Goal: Communication & Community: Answer question/provide support

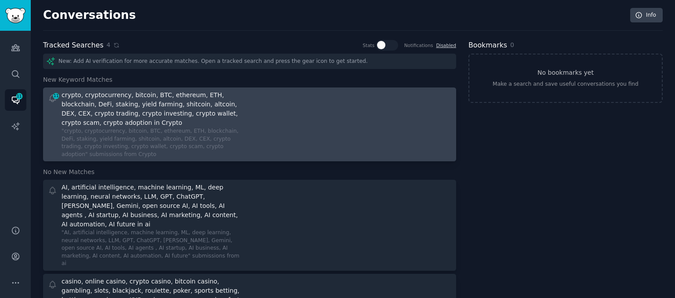
click at [306, 141] on div at bounding box center [354, 125] width 196 height 68
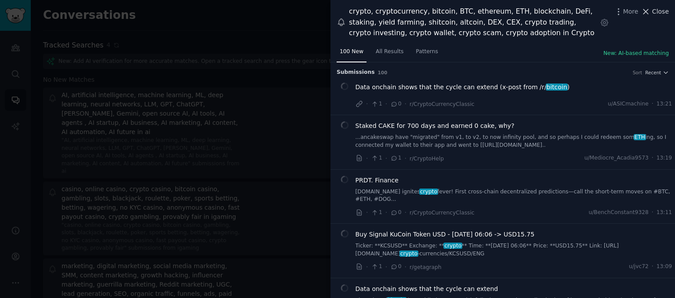
click at [664, 13] on span "Close" at bounding box center [661, 11] width 17 height 9
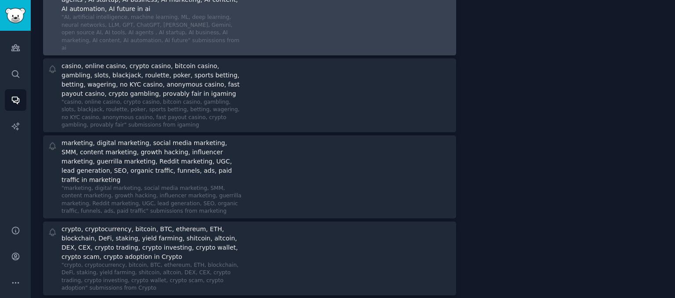
scroll to position [124, 0]
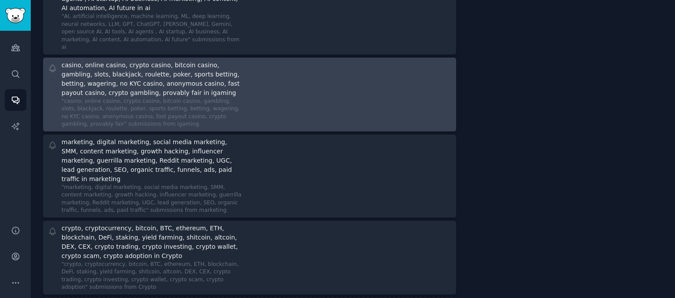
click at [254, 61] on div "casino, online casino, crypto casino, bitcoin casino, gambling, slots, blackjac…" at bounding box center [249, 95] width 407 height 68
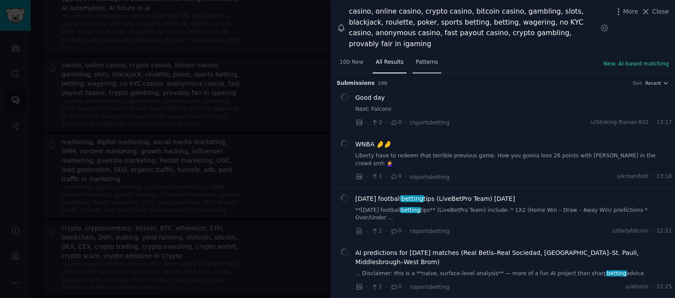
click at [416, 58] on span "Patterns" at bounding box center [427, 62] width 22 height 8
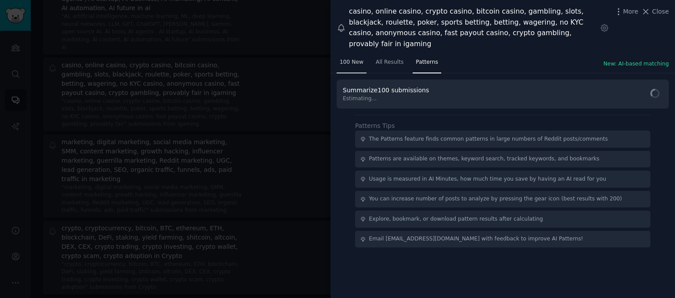
click at [356, 57] on link "100 New" at bounding box center [352, 64] width 30 height 18
click at [387, 58] on span "All Results" at bounding box center [390, 62] width 28 height 8
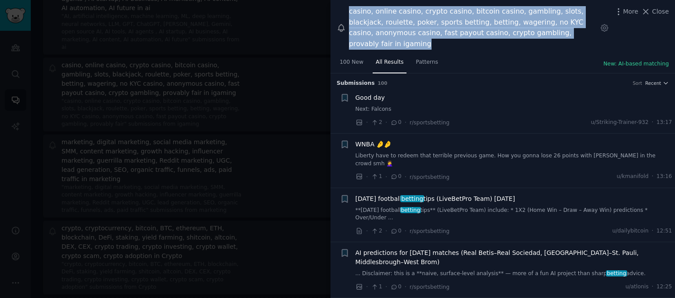
drag, startPoint x: 566, startPoint y: 34, endPoint x: 349, endPoint y: 14, distance: 217.3
click at [349, 14] on div "casino, online casino, crypto casino, bitcoin casino, gambling, slots, blackjac…" at bounding box center [473, 27] width 248 height 43
copy div "casino, online casino, crypto casino, bitcoin casino, gambling, slots, blackjac…"
click at [665, 12] on span "Close" at bounding box center [661, 11] width 17 height 9
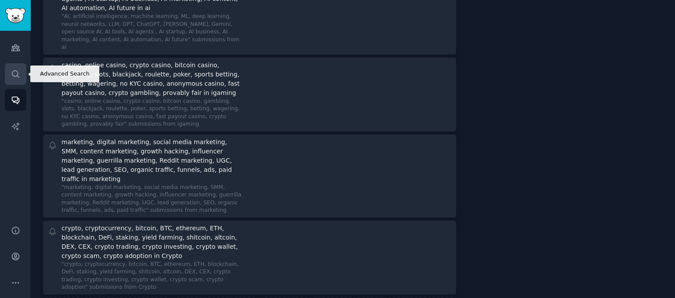
click at [18, 73] on icon "Sidebar" at bounding box center [15, 73] width 9 height 9
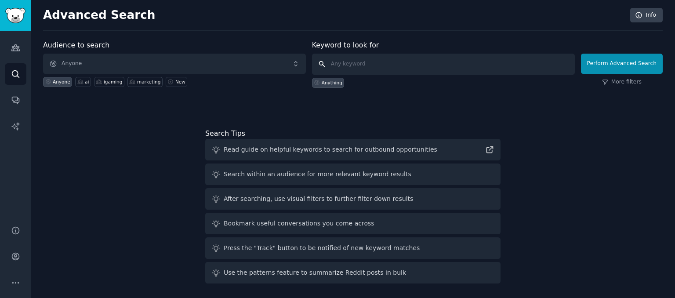
click at [356, 63] on input "text" at bounding box center [443, 64] width 263 height 21
paste input "casino, online casino, crypto casino, bitcoin casino, gambling, slots, blackjac…"
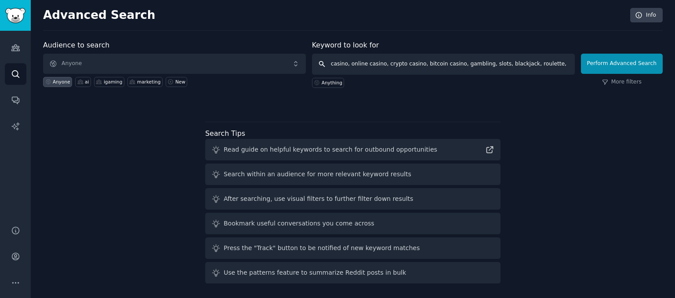
scroll to position [0, 288]
type input "casino, online casino, crypto casino, bitcoin casino, gambling, slots, blackjac…"
click at [611, 62] on button "Perform Advanced Search" at bounding box center [622, 64] width 82 height 20
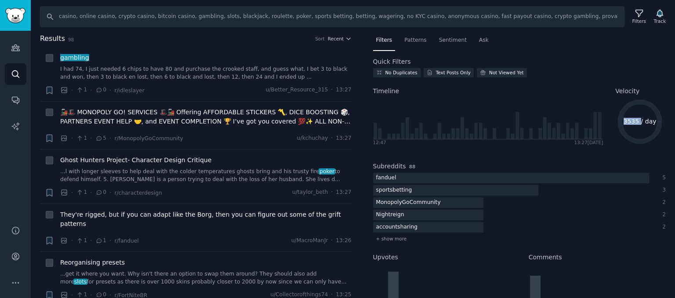
drag, startPoint x: 625, startPoint y: 124, endPoint x: 639, endPoint y: 122, distance: 14.6
click at [639, 122] on text "3535 / day" at bounding box center [640, 121] width 33 height 7
click at [416, 43] on span "Patterns" at bounding box center [416, 40] width 22 height 8
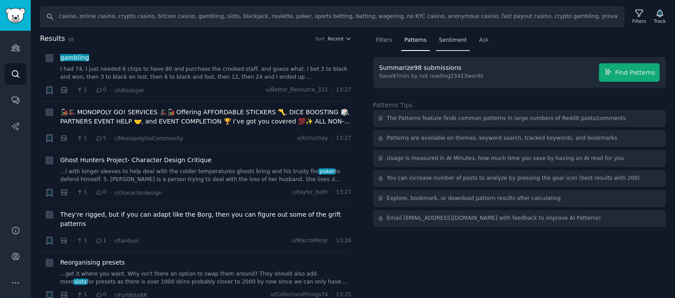
click at [439, 41] on span "Sentiment" at bounding box center [453, 40] width 28 height 8
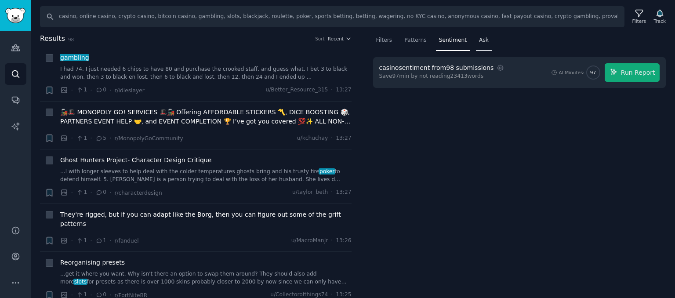
click at [476, 44] on div "Ask" at bounding box center [484, 42] width 16 height 18
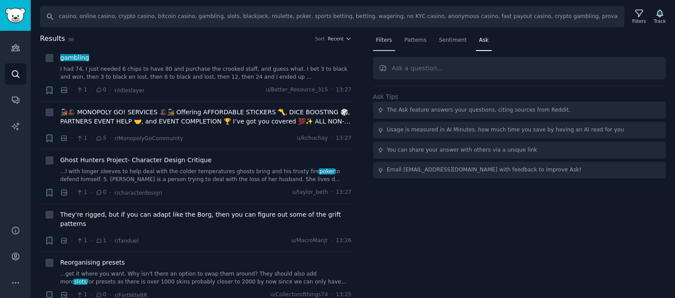
click at [379, 42] on span "Filters" at bounding box center [384, 40] width 16 height 8
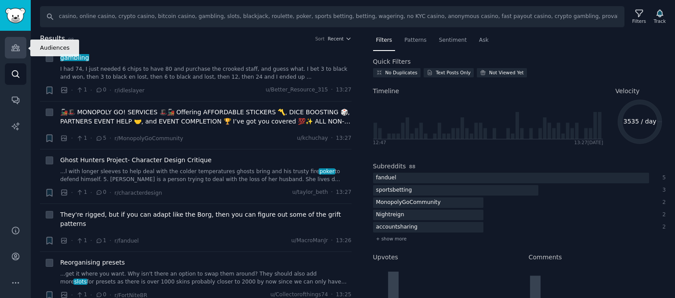
click at [12, 51] on icon "Sidebar" at bounding box center [15, 48] width 8 height 6
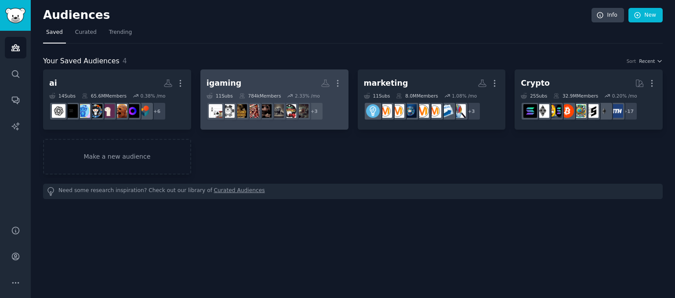
click at [250, 79] on h2 "igaming More" at bounding box center [275, 83] width 136 height 15
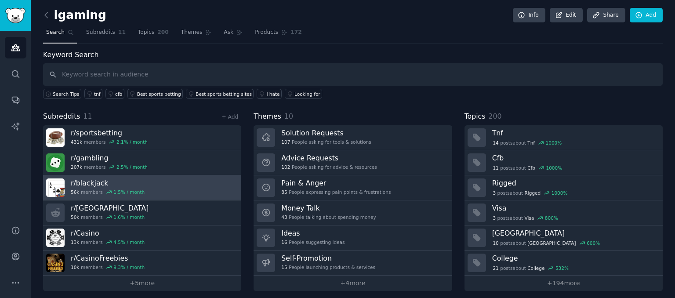
scroll to position [4, 0]
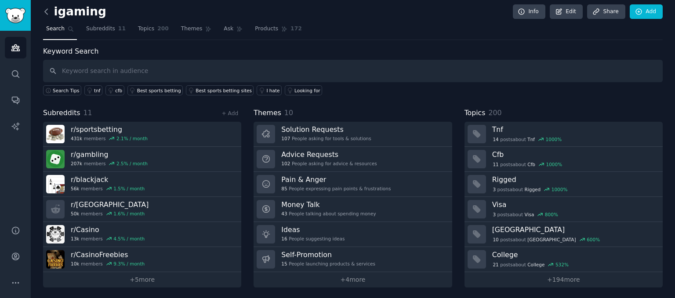
click at [47, 10] on icon at bounding box center [46, 11] width 9 height 9
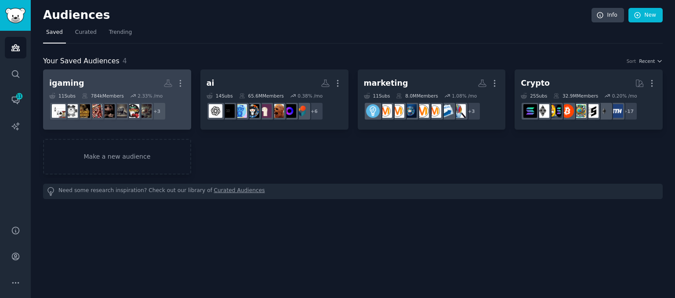
click at [136, 82] on h2 "igaming More" at bounding box center [117, 83] width 136 height 15
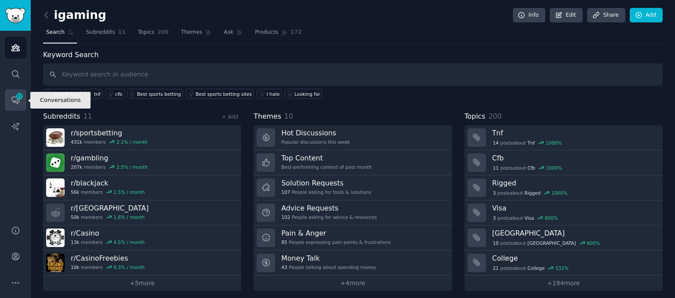
click at [18, 99] on icon "Sidebar" at bounding box center [19, 96] width 8 height 8
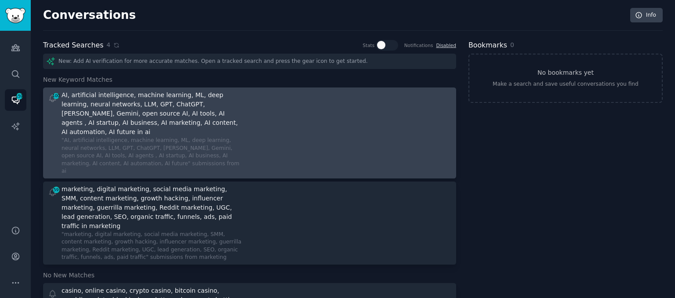
scroll to position [152, 0]
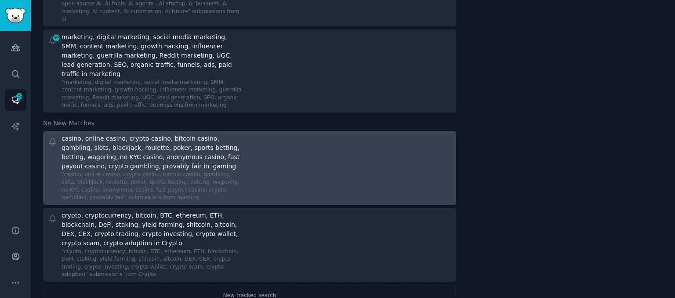
click at [134, 171] on div ""casino, online casino, crypto casino, bitcoin casino, gambling, slots, blackja…" at bounding box center [153, 186] width 182 height 31
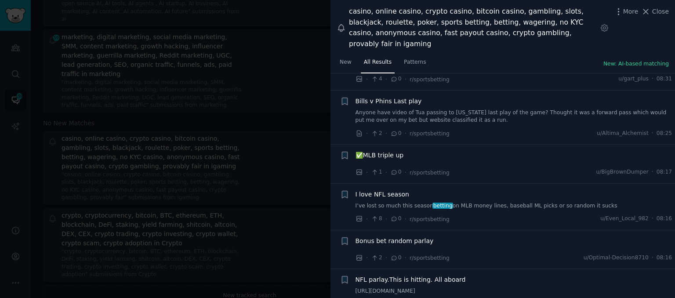
scroll to position [1101, 0]
click at [470, 202] on link "I’ve lost so much this season betting on MLB money lines, baseball ML picks or …" at bounding box center [514, 206] width 317 height 8
